Goal: Go to known website: Access a specific website the user already knows

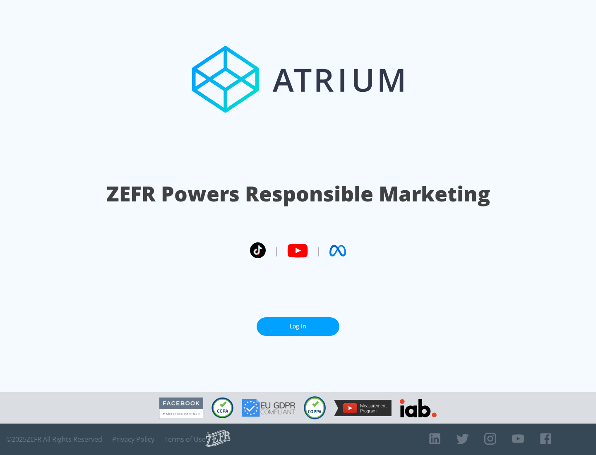
click at [298, 326] on link "Log In" at bounding box center [298, 326] width 83 height 19
